Goal: Information Seeking & Learning: Learn about a topic

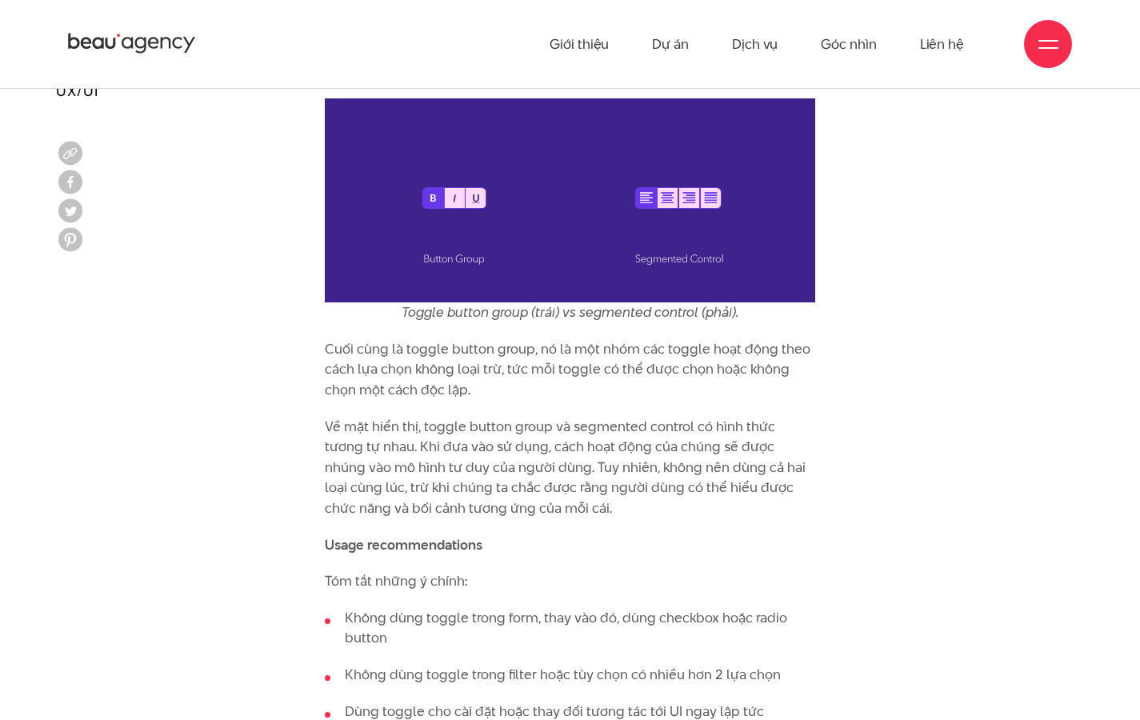
scroll to position [4155, 0]
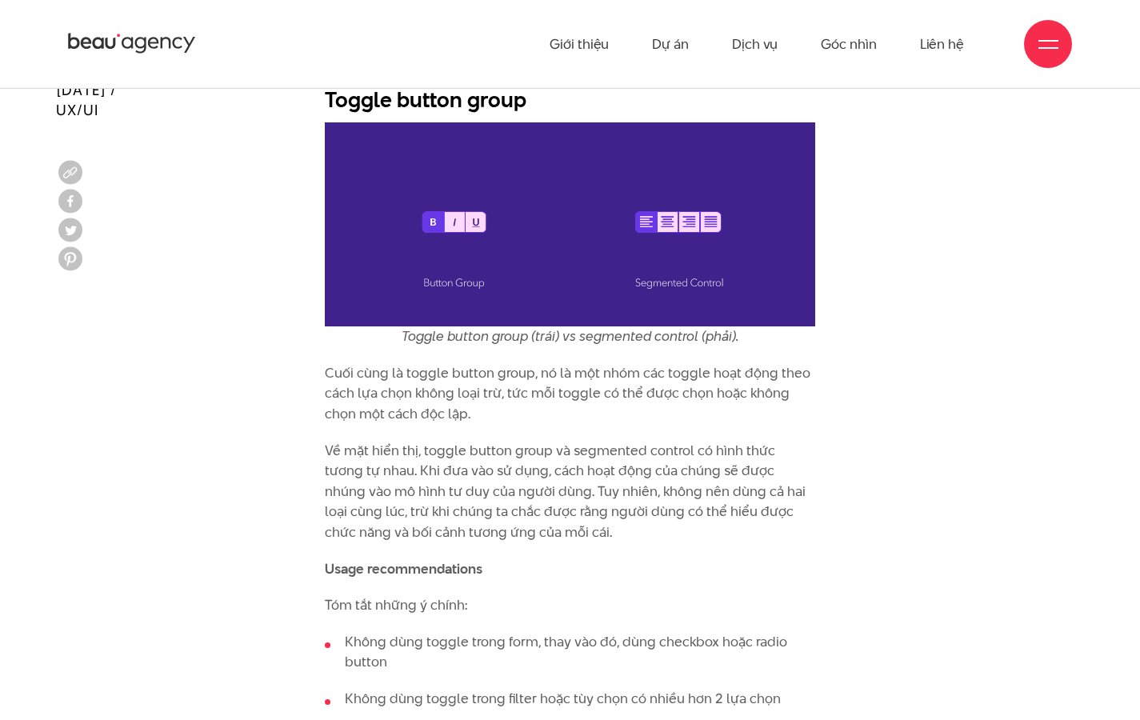
click at [594, 363] on p "Cuối cùng là toggle button group, nó là một nhóm các toggle hoạt động theo cách…" at bounding box center [570, 394] width 490 height 62
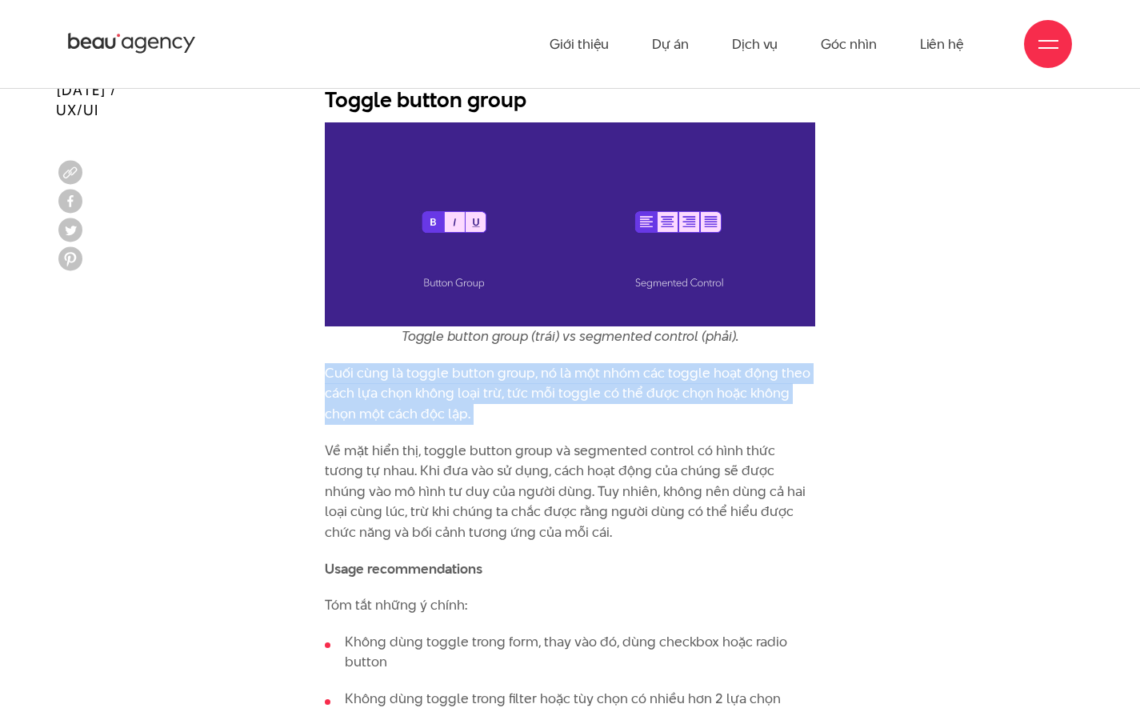
click at [594, 363] on p "Cuối cùng là toggle button group, nó là một nhóm các toggle hoạt động theo cách…" at bounding box center [570, 394] width 490 height 62
click at [596, 363] on p "Cuối cùng là toggle button group, nó là một nhóm các toggle hoạt động theo cách…" at bounding box center [570, 394] width 490 height 62
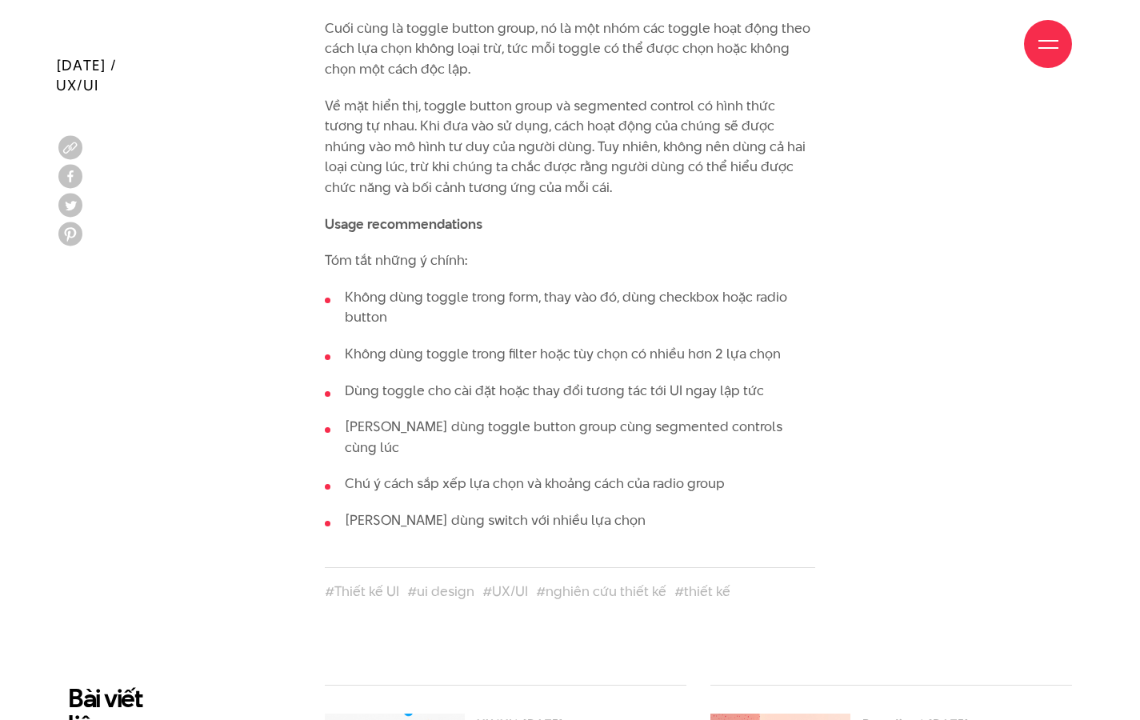
scroll to position [4501, 0]
click at [428, 286] on li "Không dùng toggle trong form, thay vào đó, dùng checkbox hoặc radio button" at bounding box center [570, 306] width 490 height 41
click at [433, 286] on li "Không dùng toggle trong form, thay vào đó, dùng checkbox hoặc radio button" at bounding box center [570, 306] width 490 height 41
click at [420, 286] on li "Không dùng toggle trong form, thay vào đó, dùng checkbox hoặc radio button" at bounding box center [570, 306] width 490 height 41
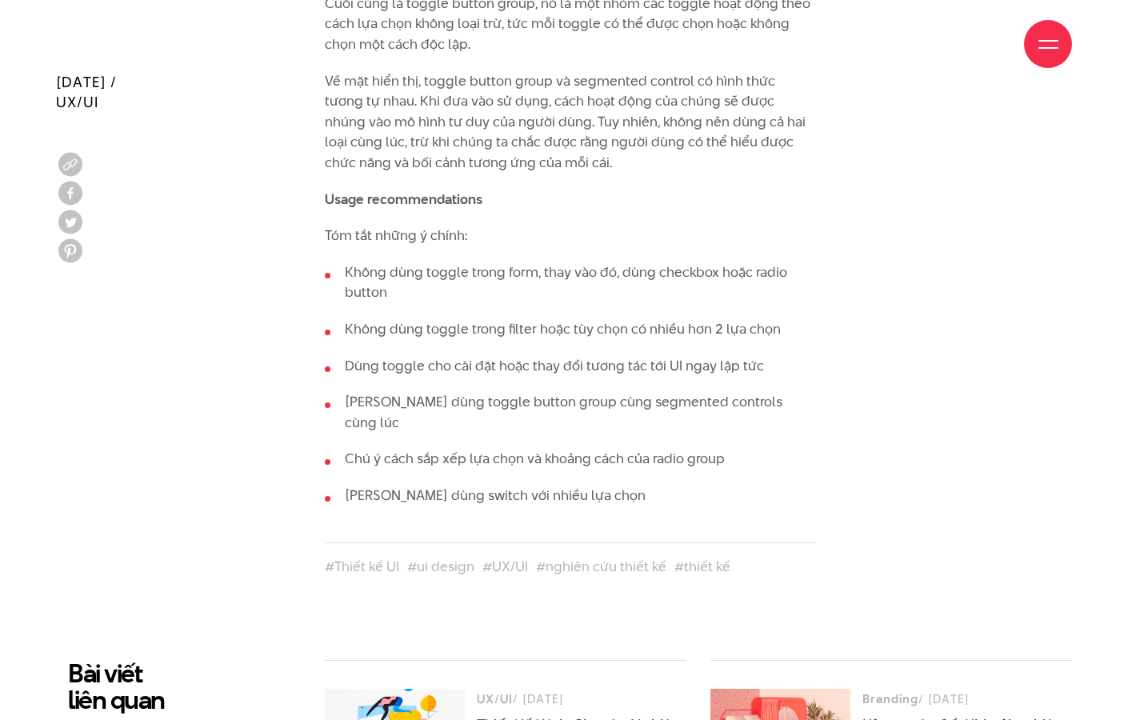
scroll to position [4526, 0]
click at [408, 318] on li "Không dùng toggle trong filter hoặc tùy chọn có nhiều hơn 2 lựa chọn" at bounding box center [570, 328] width 490 height 21
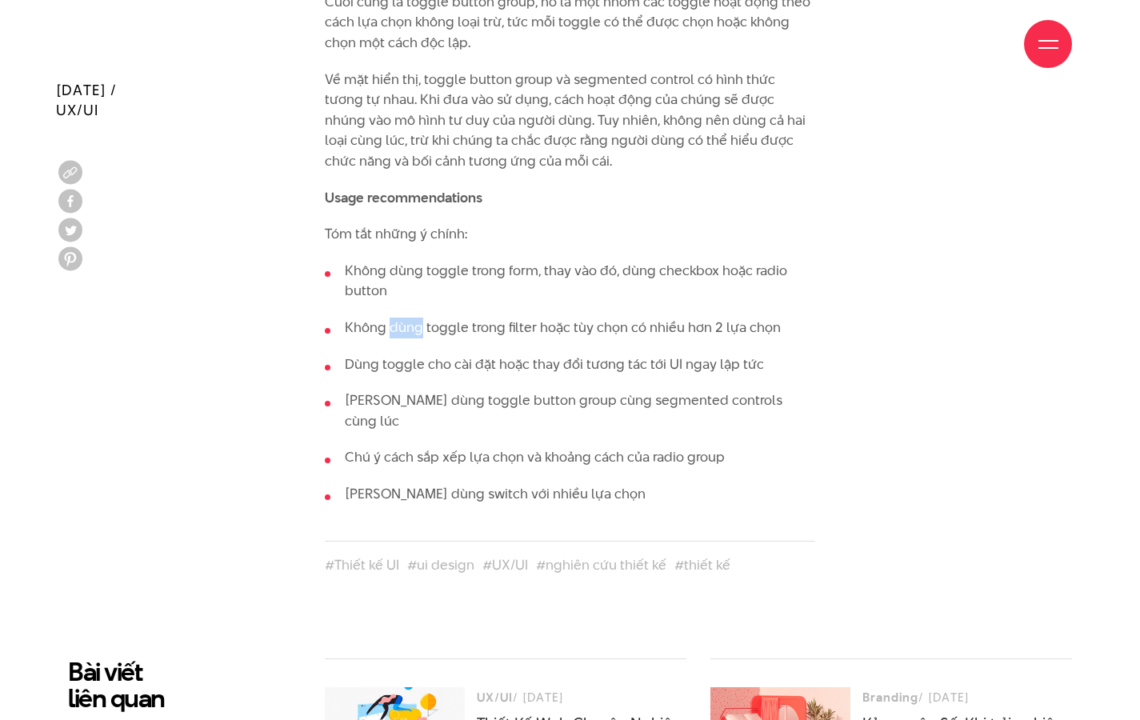
click at [408, 318] on li "Không dùng toggle trong filter hoặc tùy chọn có nhiều hơn 2 lựa chọn" at bounding box center [570, 328] width 490 height 21
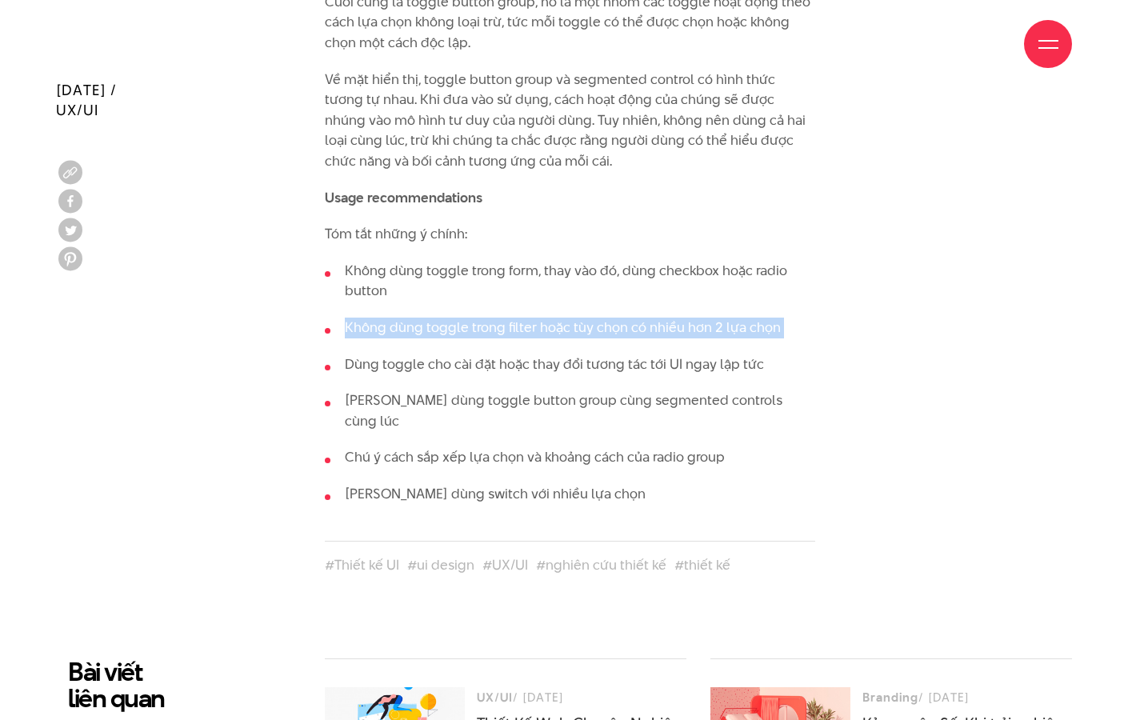
click at [408, 318] on li "Không dùng toggle trong filter hoặc tùy chọn có nhiều hơn 2 lựa chọn" at bounding box center [570, 328] width 490 height 21
click at [431, 318] on li "Không dùng toggle trong filter hoặc tùy chọn có nhiều hơn 2 lựa chọn" at bounding box center [570, 328] width 490 height 21
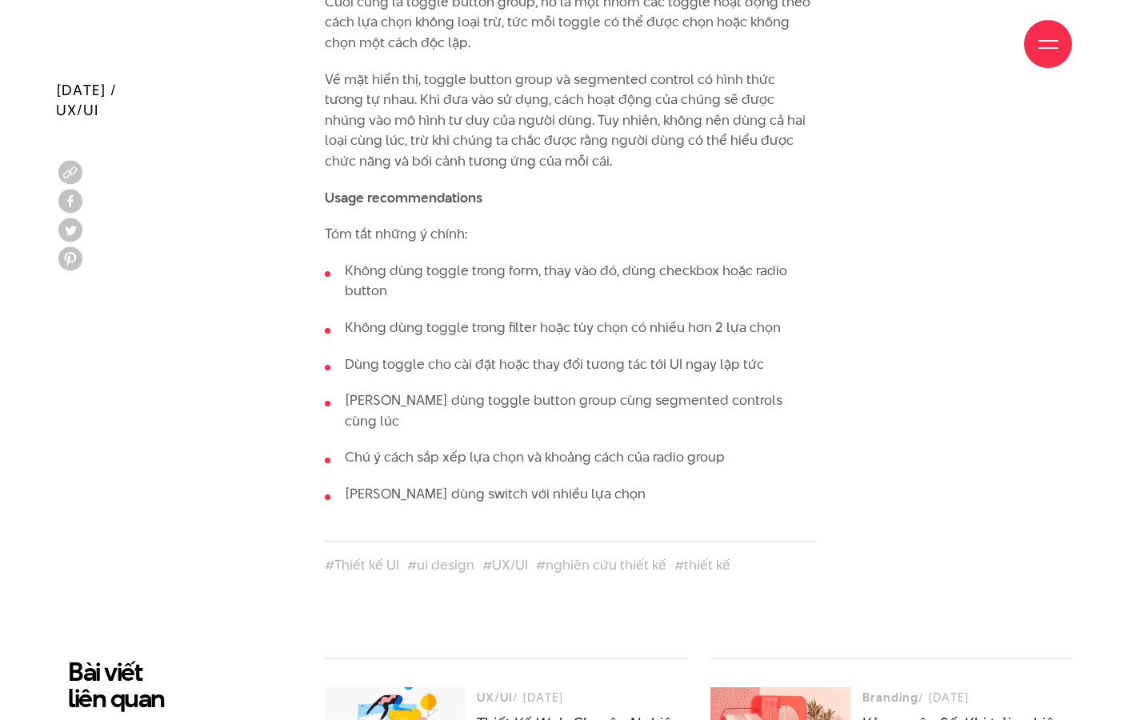
click at [430, 318] on li "Không dùng toggle trong filter hoặc tùy chọn có nhiều hơn 2 lựa chọn" at bounding box center [570, 328] width 490 height 21
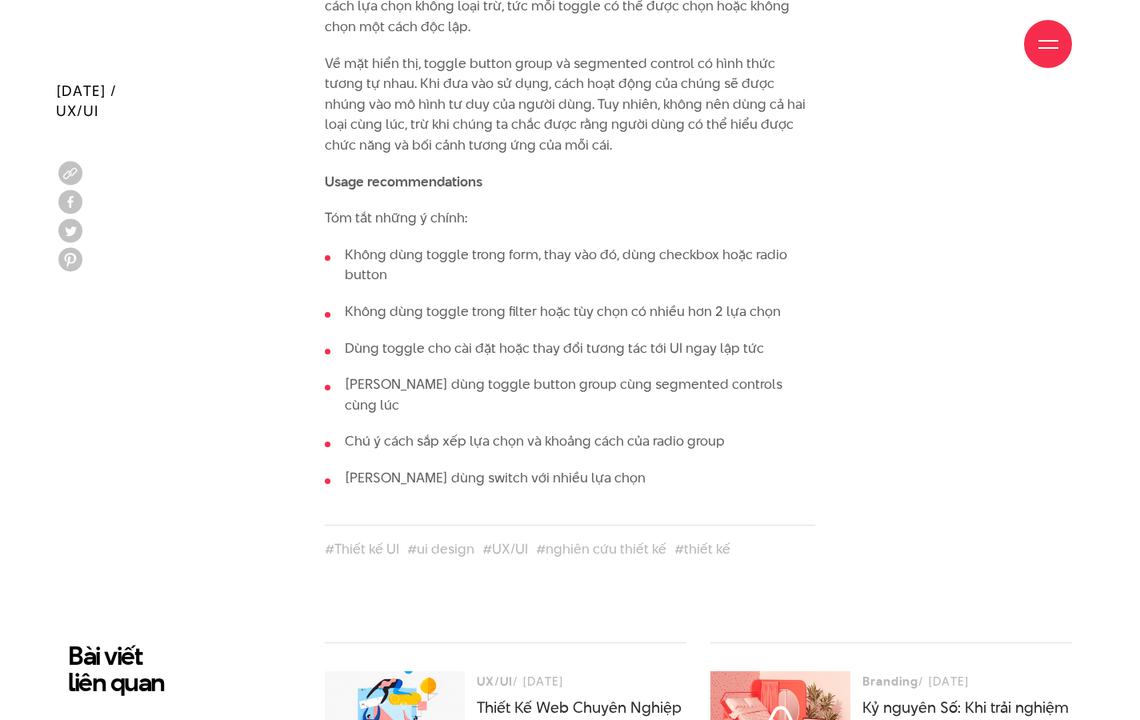
scroll to position [4543, 0]
click at [456, 338] on li "Dùng toggle cho cài đặt hoặc thay đổi tương tác tới UI ngay lập tức" at bounding box center [570, 348] width 490 height 21
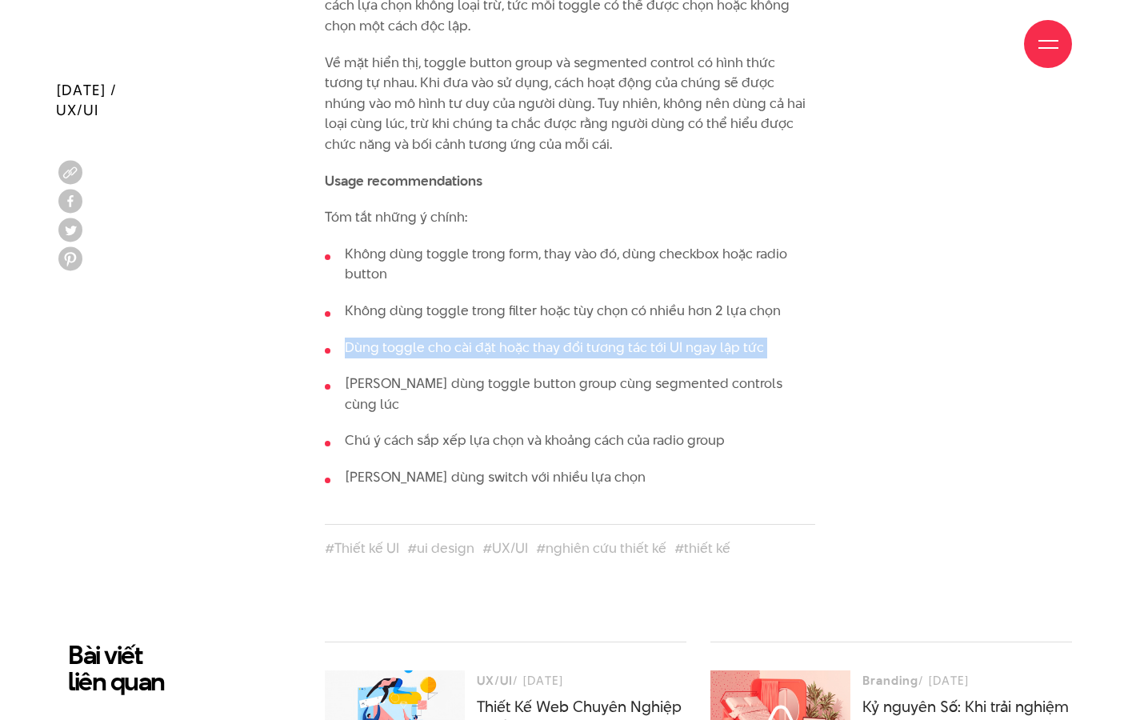
click at [456, 338] on li "Dùng toggle cho cài đặt hoặc thay đổi tương tác tới UI ngay lập tức" at bounding box center [570, 348] width 490 height 21
click at [431, 317] on ul "Không dùng toggle trong form, thay vào đó, dùng checkbox hoặc radio button Khôn…" at bounding box center [570, 366] width 490 height 244
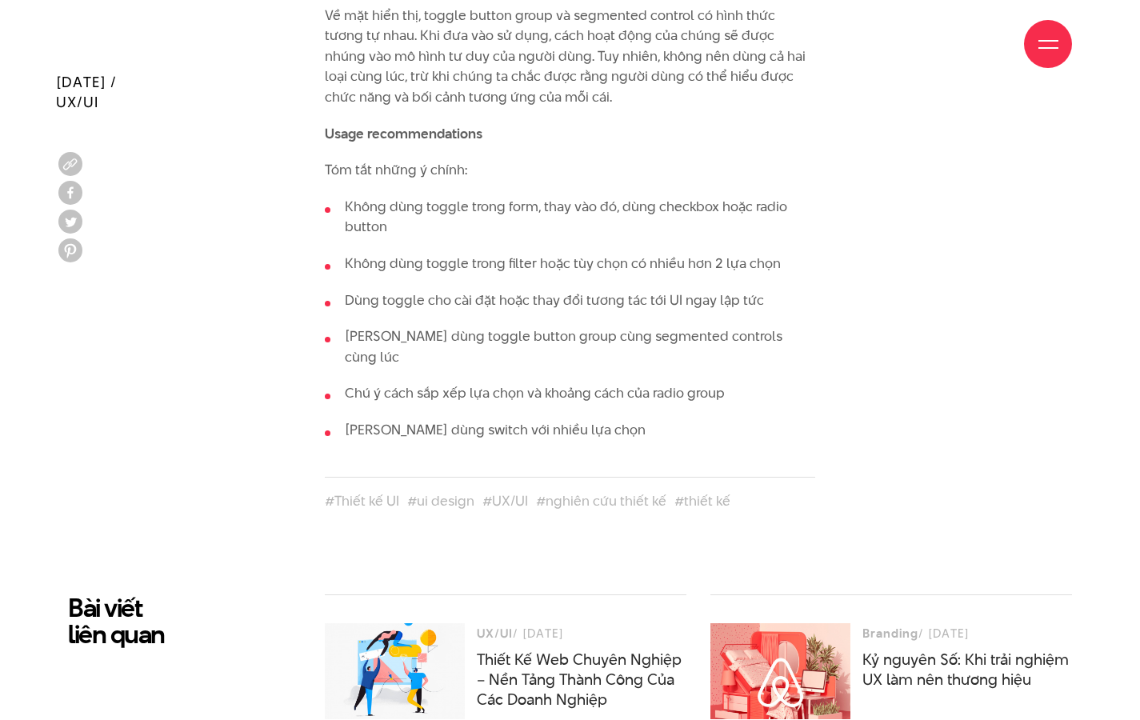
scroll to position [4594, 0]
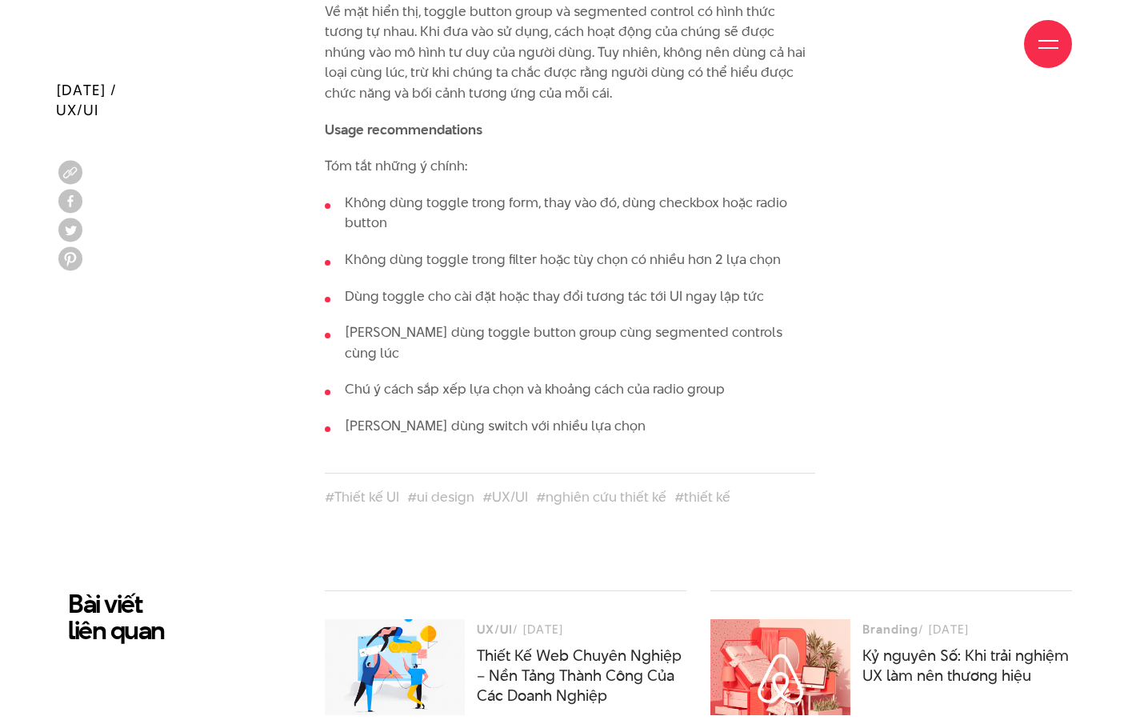
click at [447, 379] on li "Chú ý cách sắp xếp lựa chọn và khoảng cách của radio group" at bounding box center [570, 389] width 490 height 21
click at [438, 416] on li "[PERSON_NAME] dùng switch với nhiều lựa chọn" at bounding box center [570, 426] width 490 height 21
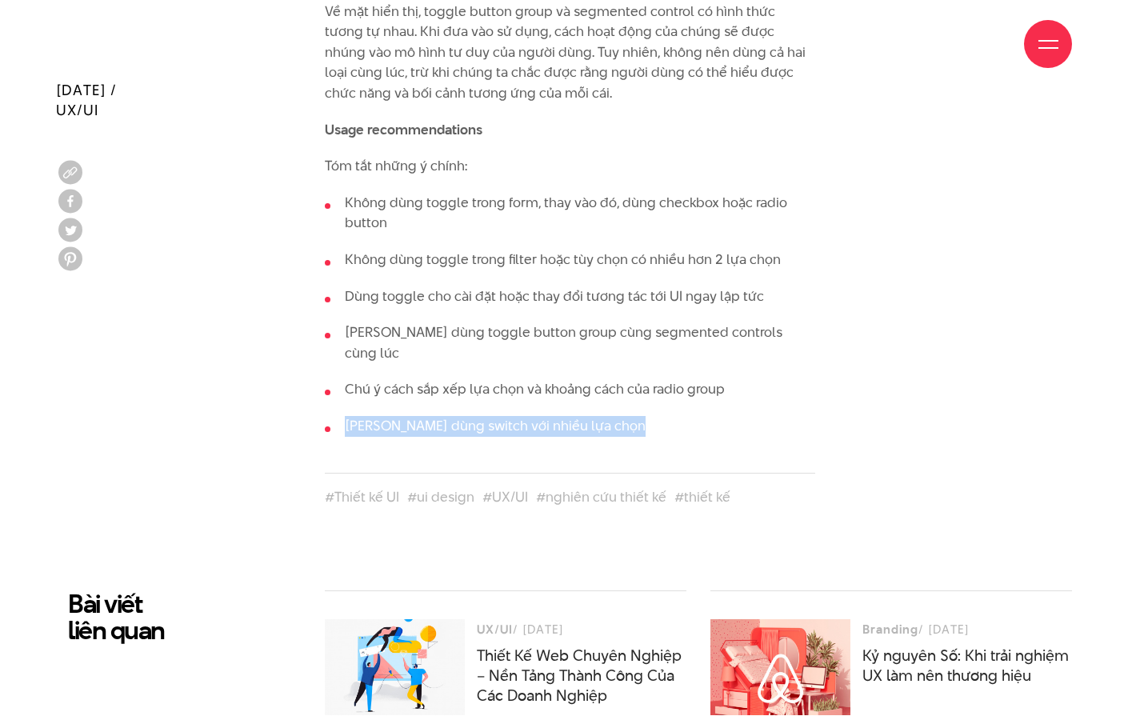
click at [438, 416] on li "[PERSON_NAME] dùng switch với nhiều lựa chọn" at bounding box center [570, 426] width 490 height 21
click at [480, 286] on li "Dùng toggle cho cài đặt hoặc thay đổi tương tác tới UI ngay lập tức" at bounding box center [570, 296] width 490 height 21
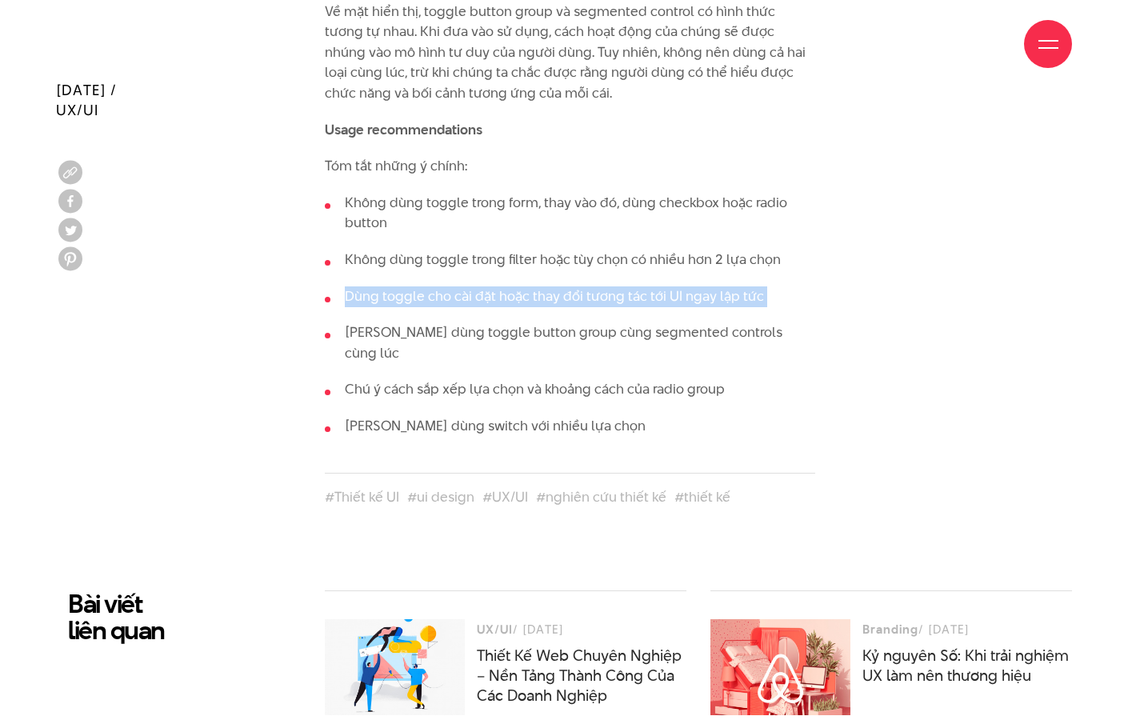
click at [480, 286] on li "Dùng toggle cho cài đặt hoặc thay đổi tương tác tới UI ngay lập tức" at bounding box center [570, 296] width 490 height 21
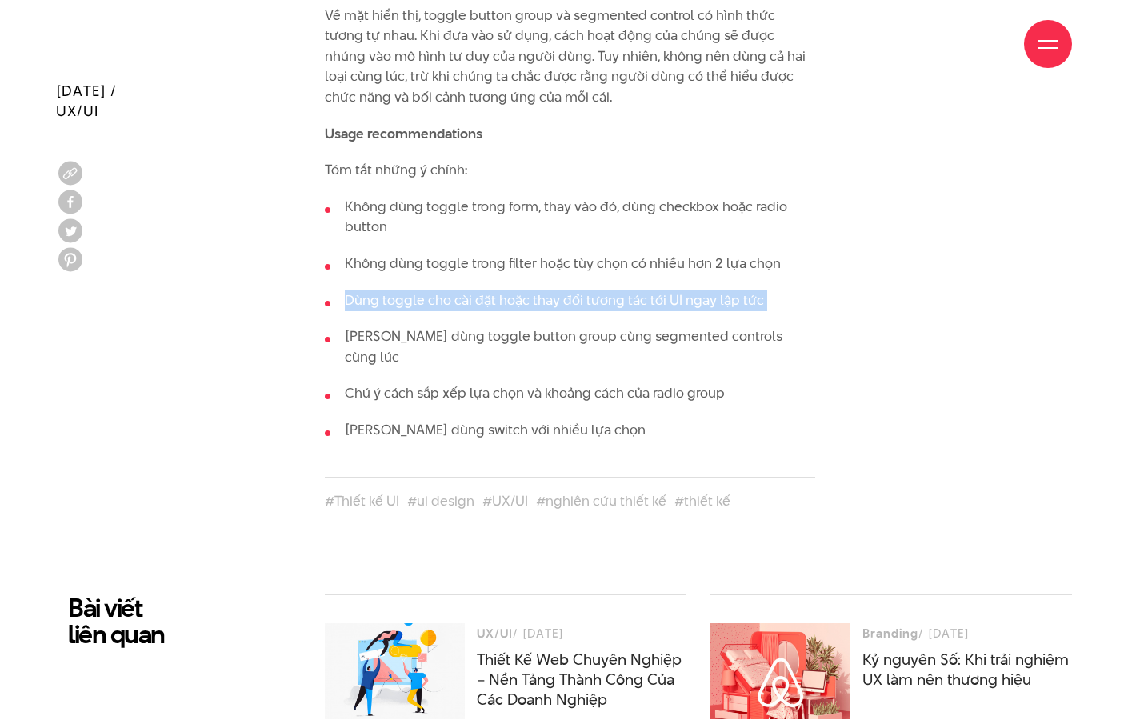
scroll to position [4588, 0]
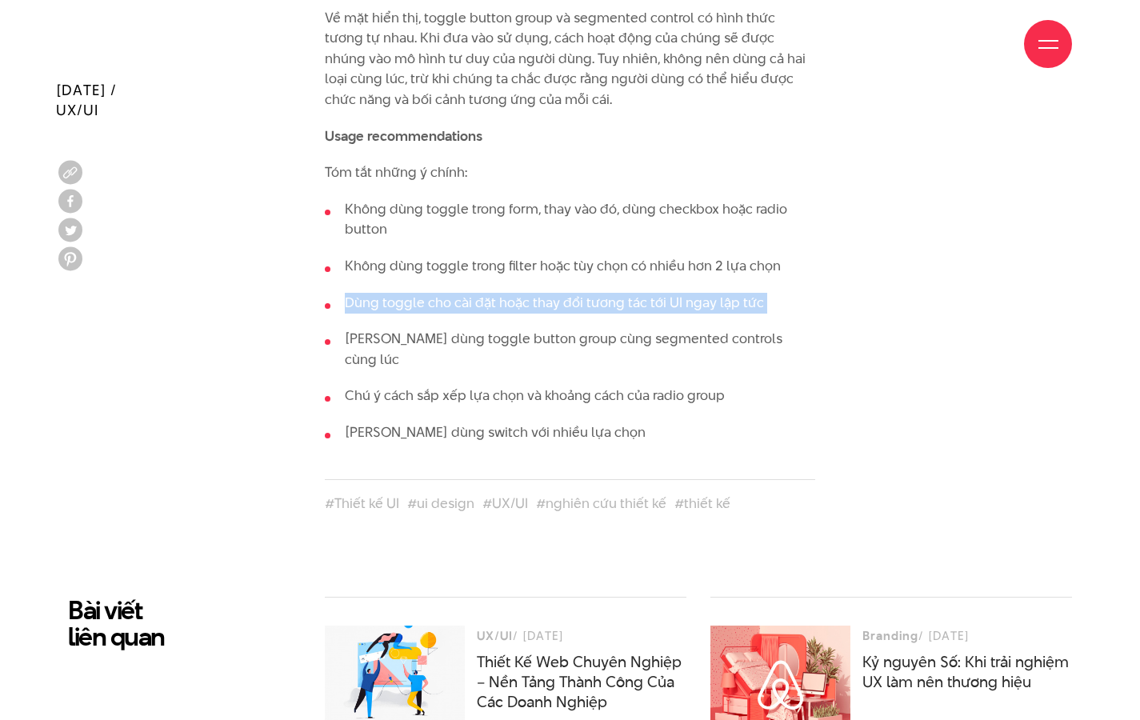
click at [444, 293] on li "Dùng toggle cho cài đặt hoặc thay đổi tương tác tới UI ngay lập tức" at bounding box center [570, 303] width 490 height 21
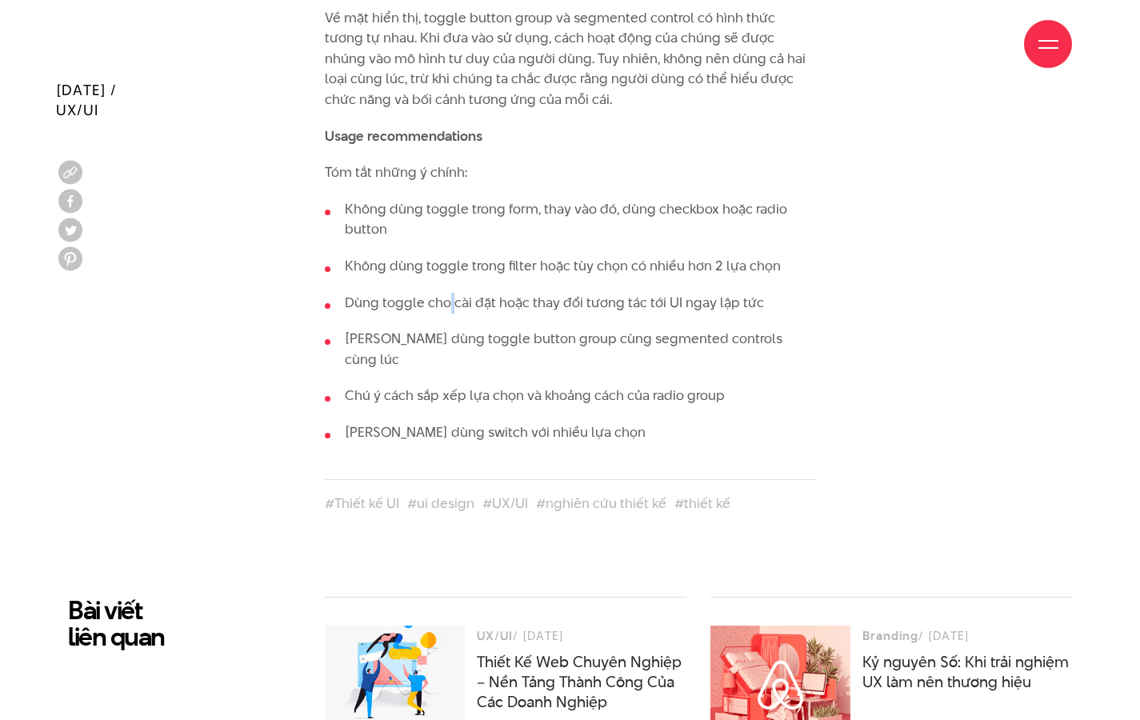
click at [444, 293] on li "Dùng toggle cho cài đặt hoặc thay đổi tương tác tới UI ngay lập tức" at bounding box center [570, 303] width 490 height 21
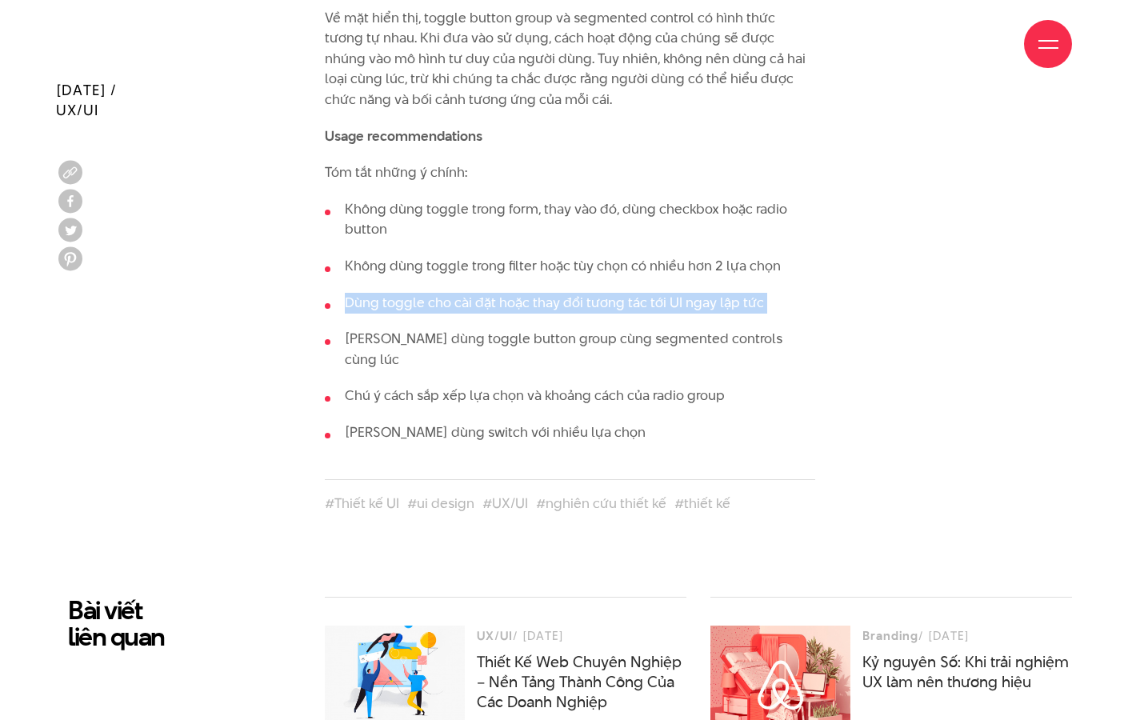
click at [444, 293] on li "Dùng toggle cho cài đặt hoặc thay đổi tương tác tới UI ngay lập tức" at bounding box center [570, 303] width 490 height 21
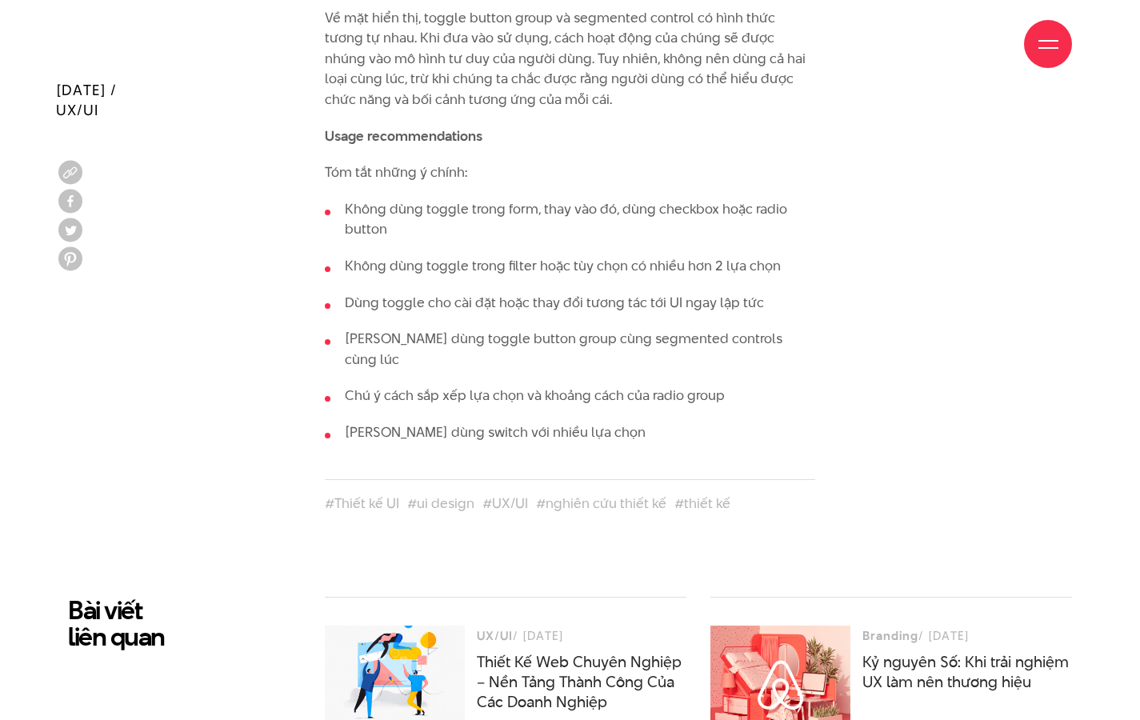
click at [434, 256] on li "Không dùng toggle trong filter hoặc tùy chọn có nhiều hơn 2 lựa chọn" at bounding box center [570, 266] width 490 height 21
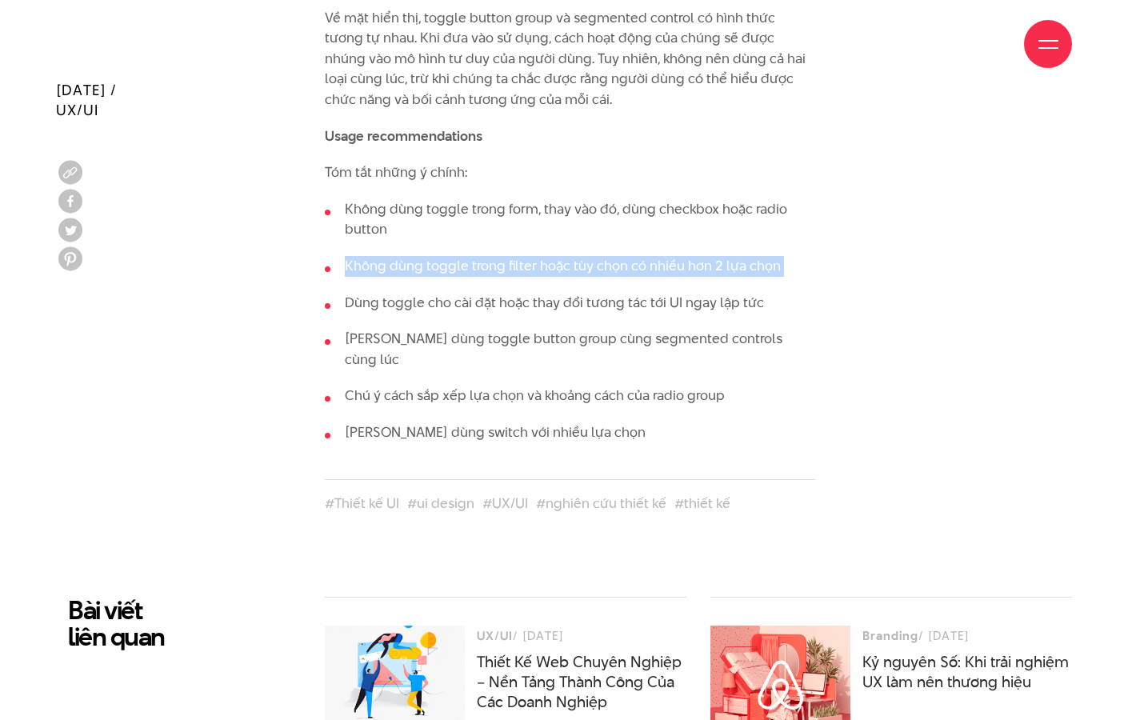
click at [434, 256] on li "Không dùng toggle trong filter hoặc tùy chọn có nhiều hơn 2 lựa chọn" at bounding box center [570, 266] width 490 height 21
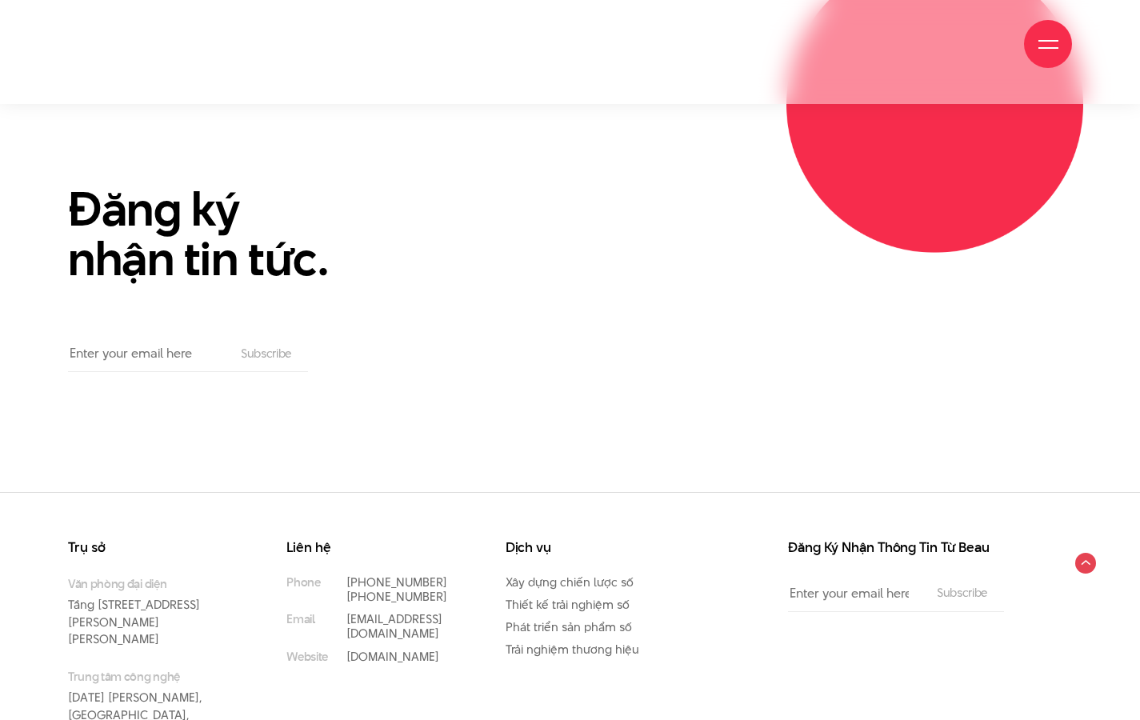
scroll to position [5865, 0]
